Goal: Information Seeking & Learning: Learn about a topic

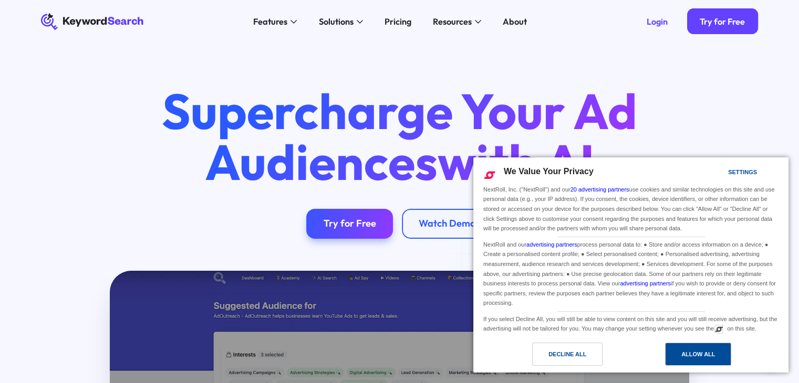
click at [693, 351] on div "Allow All" at bounding box center [698, 355] width 34 height 12
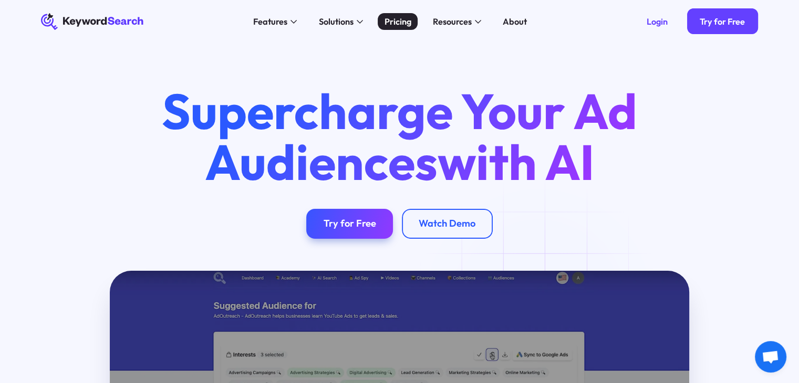
click at [393, 24] on div "Pricing" at bounding box center [398, 21] width 27 height 13
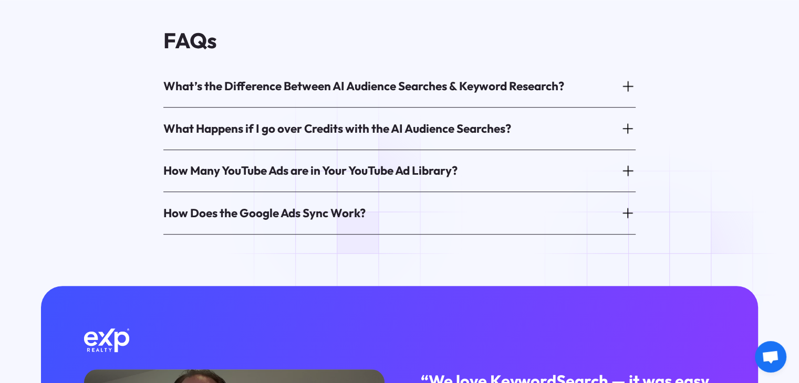
scroll to position [893, 0]
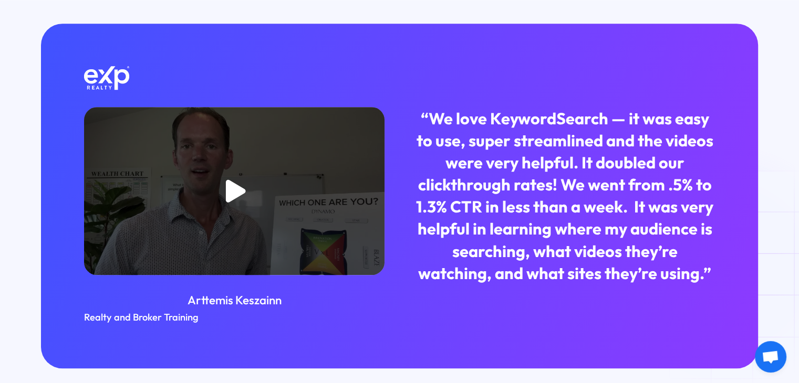
click at [304, 183] on div "open lightbox" at bounding box center [234, 191] width 300 height 168
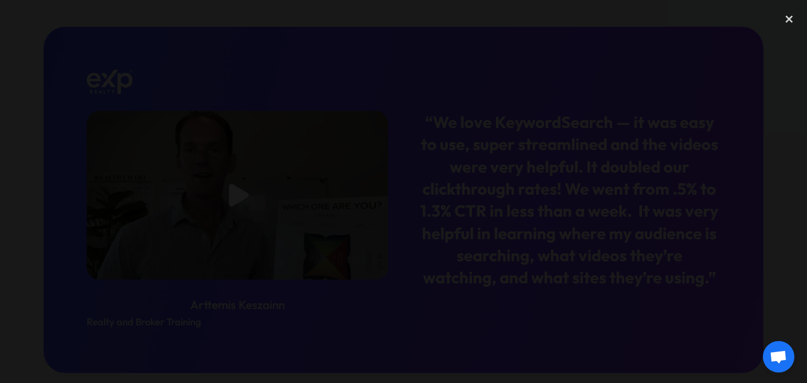
click at [82, 134] on div at bounding box center [403, 192] width 807 height 368
